Goal: Information Seeking & Learning: Understand process/instructions

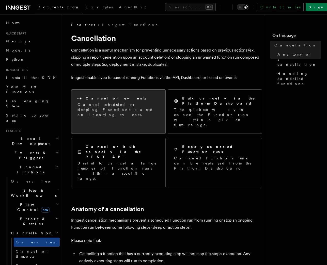
click at [139, 107] on p "Cancel scheduled or sleeping Functions based on incoming events." at bounding box center [119, 109] width 82 height 15
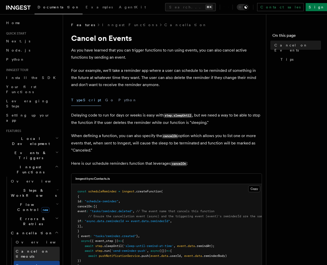
click at [34, 250] on span "Cancel on timeouts" at bounding box center [32, 254] width 33 height 9
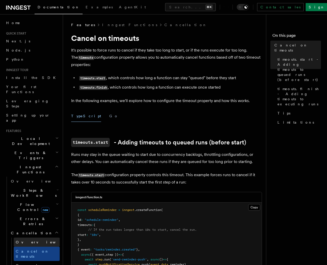
click at [31, 238] on link "Overview" at bounding box center [37, 242] width 46 height 9
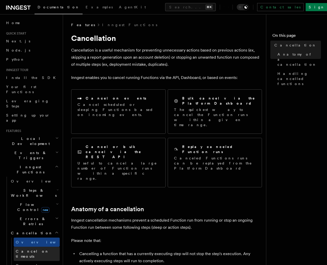
click at [29, 250] on span "Cancel on timeouts" at bounding box center [32, 254] width 33 height 9
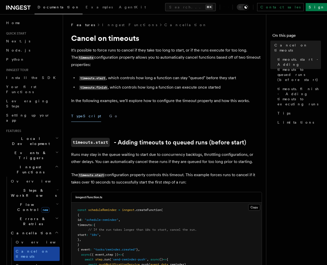
click at [38, 247] on link "Cancel on timeouts" at bounding box center [37, 254] width 46 height 14
click at [35, 264] on span "Cancel on events" at bounding box center [32, 268] width 33 height 9
